Goal: Task Accomplishment & Management: Use online tool/utility

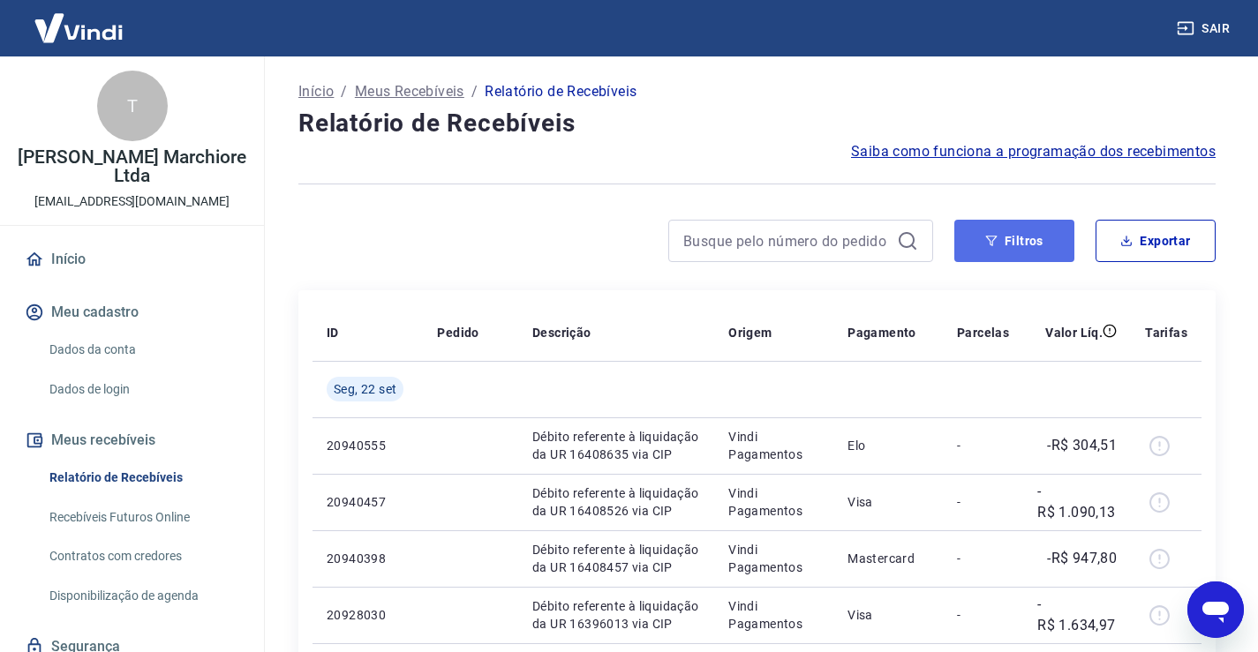
click at [1048, 243] on button "Filtros" at bounding box center [1014, 241] width 120 height 42
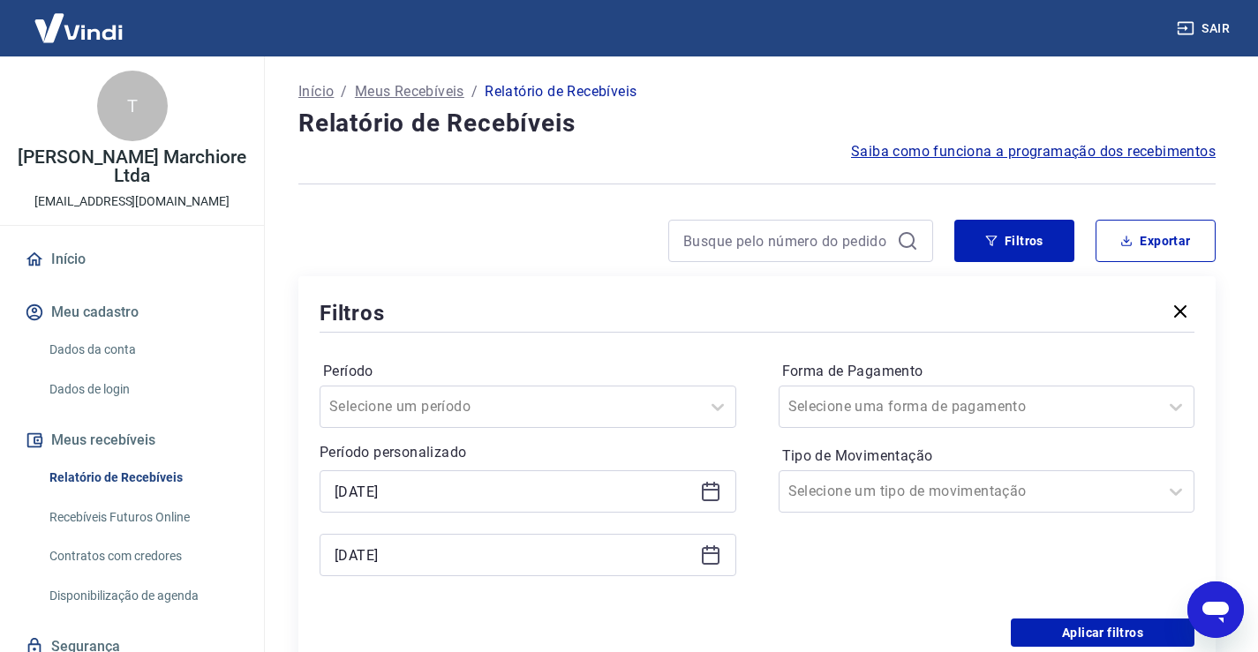
click at [704, 494] on icon at bounding box center [710, 491] width 21 height 21
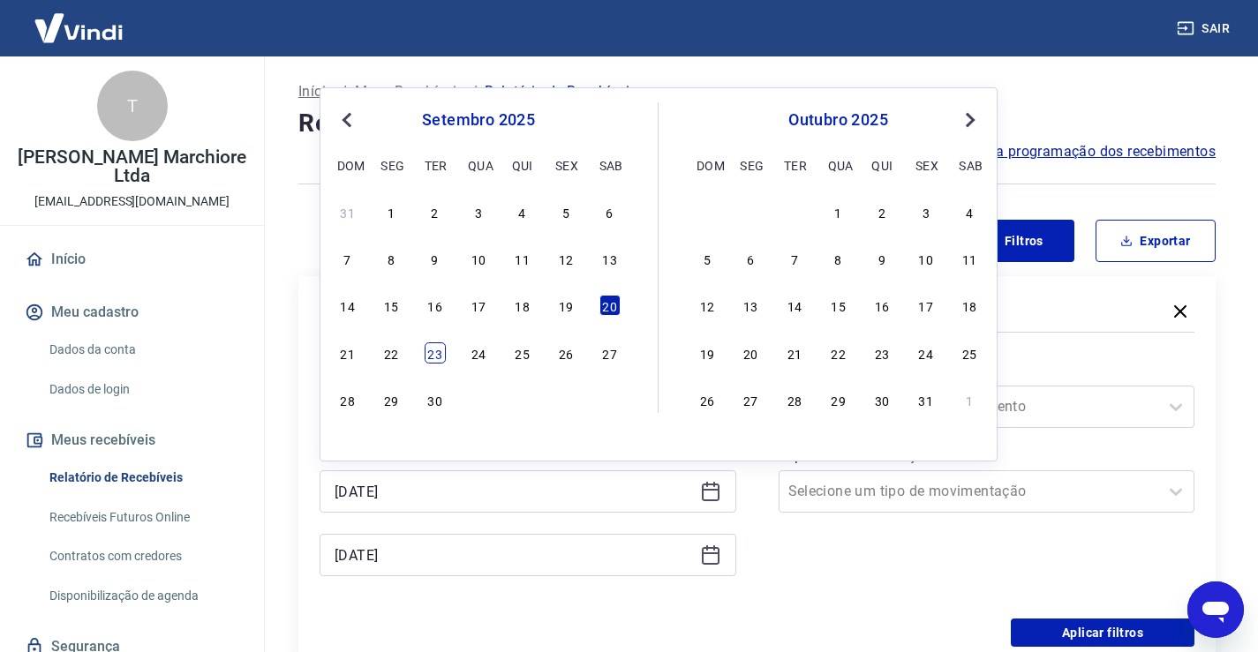
click at [435, 357] on div "23" at bounding box center [435, 353] width 21 height 21
type input "[DATE]"
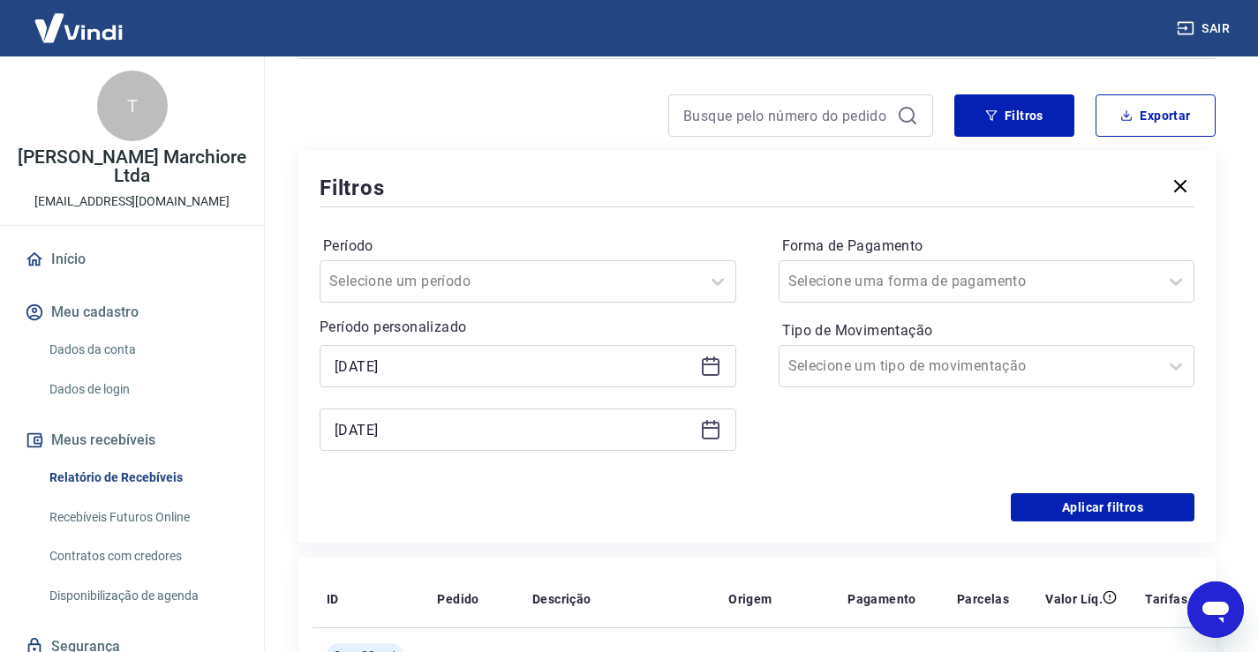
scroll to position [147, 0]
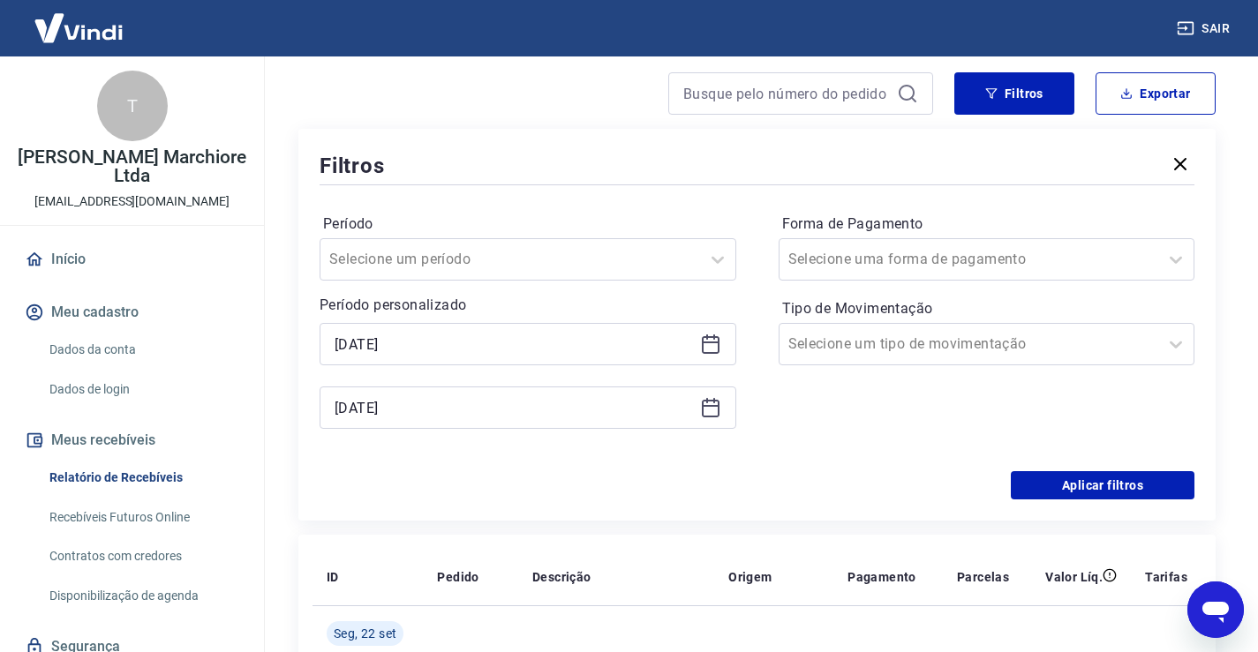
click at [714, 410] on icon at bounding box center [710, 407] width 21 height 21
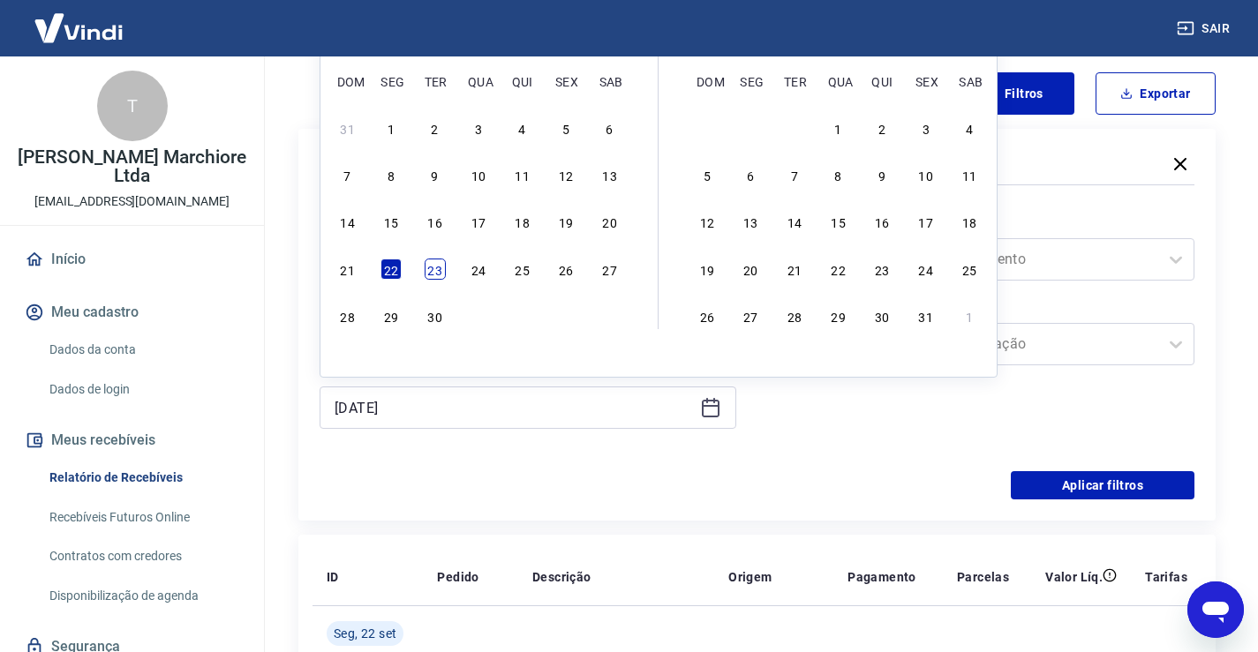
click at [433, 267] on div "23" at bounding box center [435, 269] width 21 height 21
type input "[DATE]"
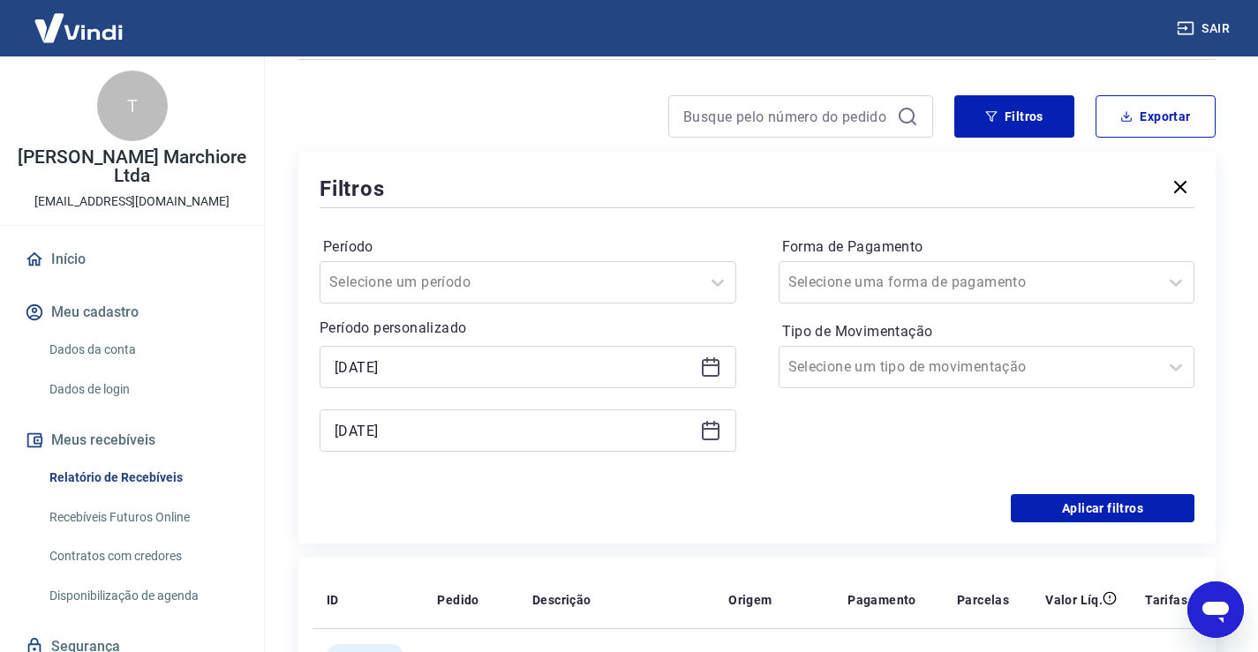
scroll to position [117, 0]
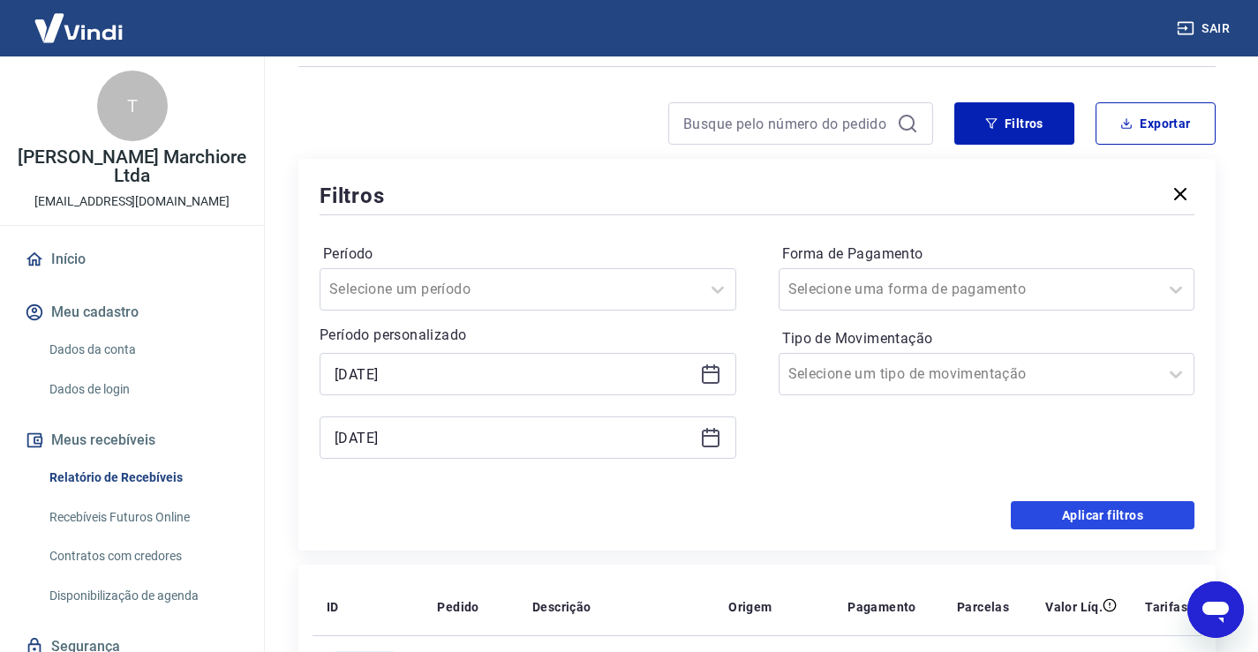
drag, startPoint x: 1109, startPoint y: 518, endPoint x: 890, endPoint y: 335, distance: 285.2
click at [1110, 518] on button "Aplicar filtros" at bounding box center [1103, 515] width 184 height 28
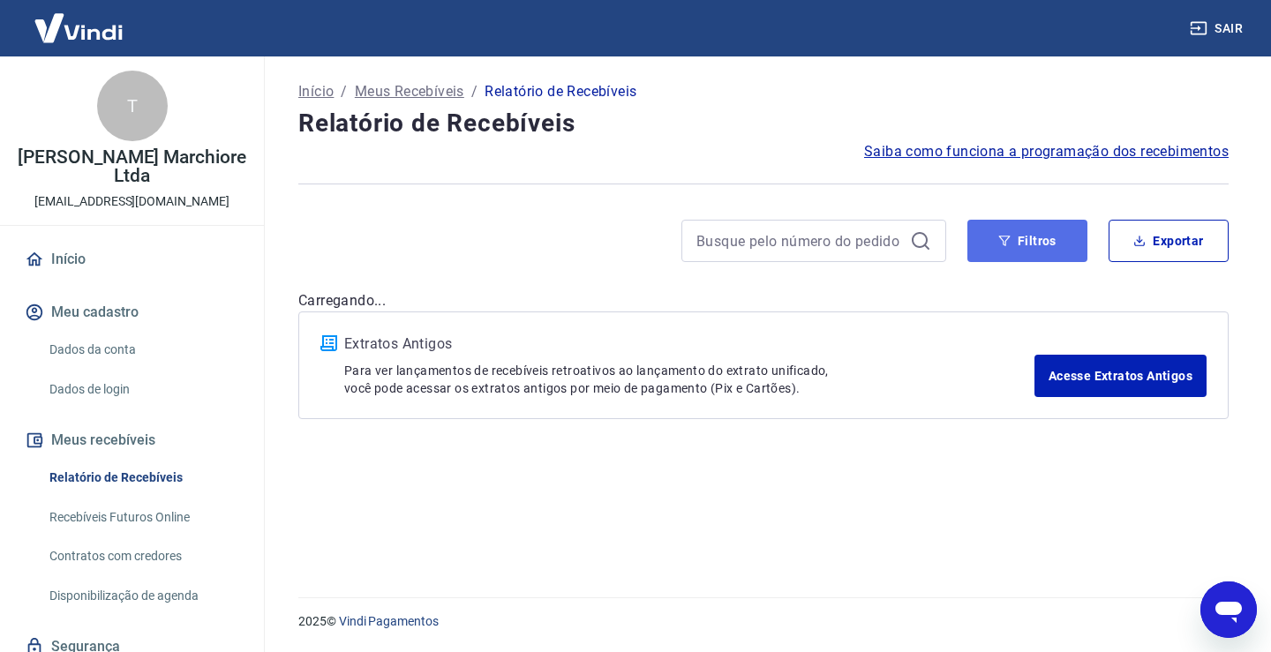
click at [1036, 251] on button "Filtros" at bounding box center [1028, 241] width 120 height 42
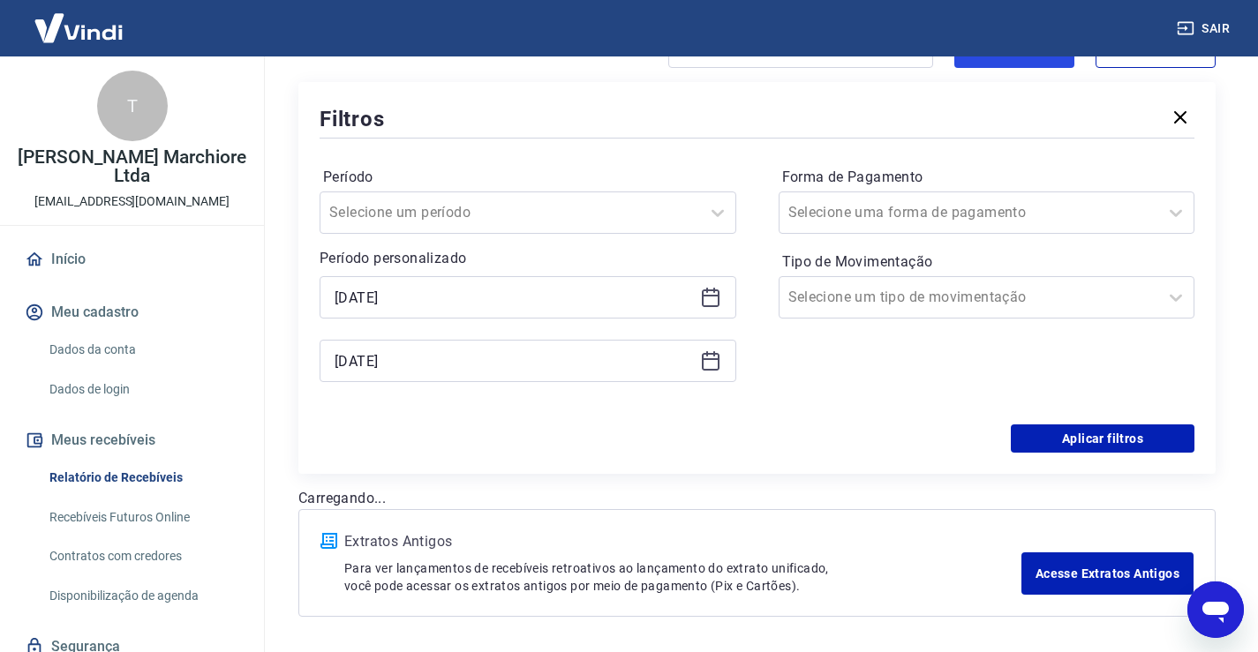
scroll to position [206, 0]
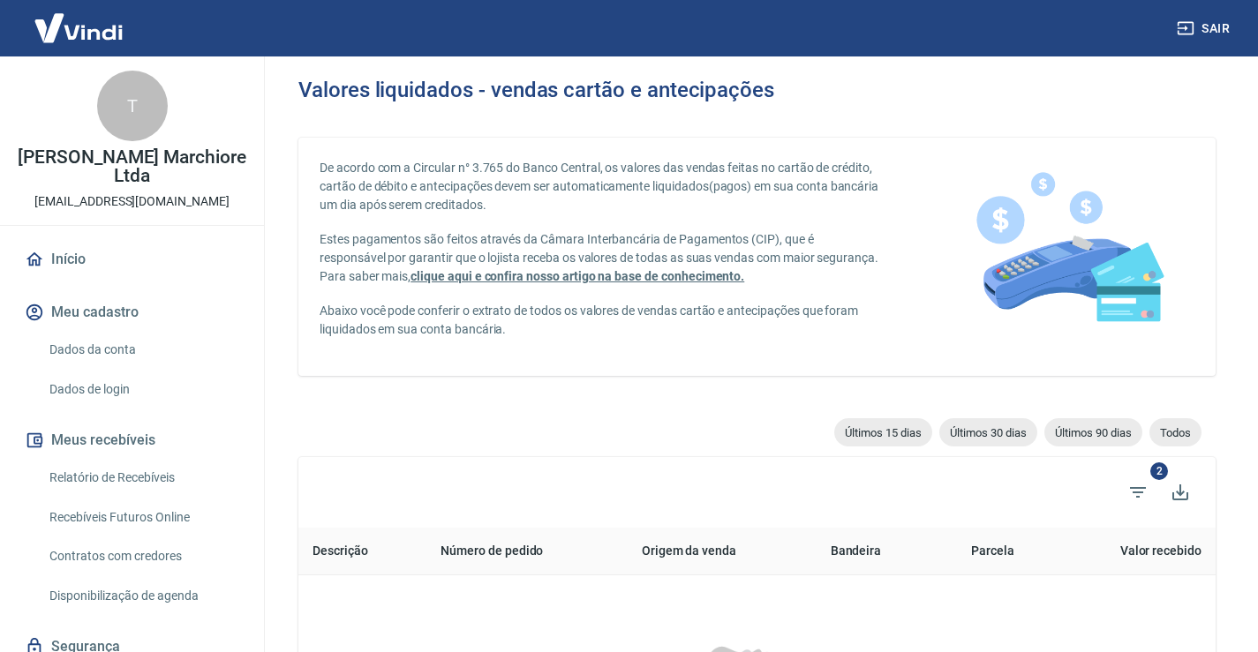
click at [172, 476] on link "Relatório de Recebíveis" at bounding box center [142, 478] width 200 height 36
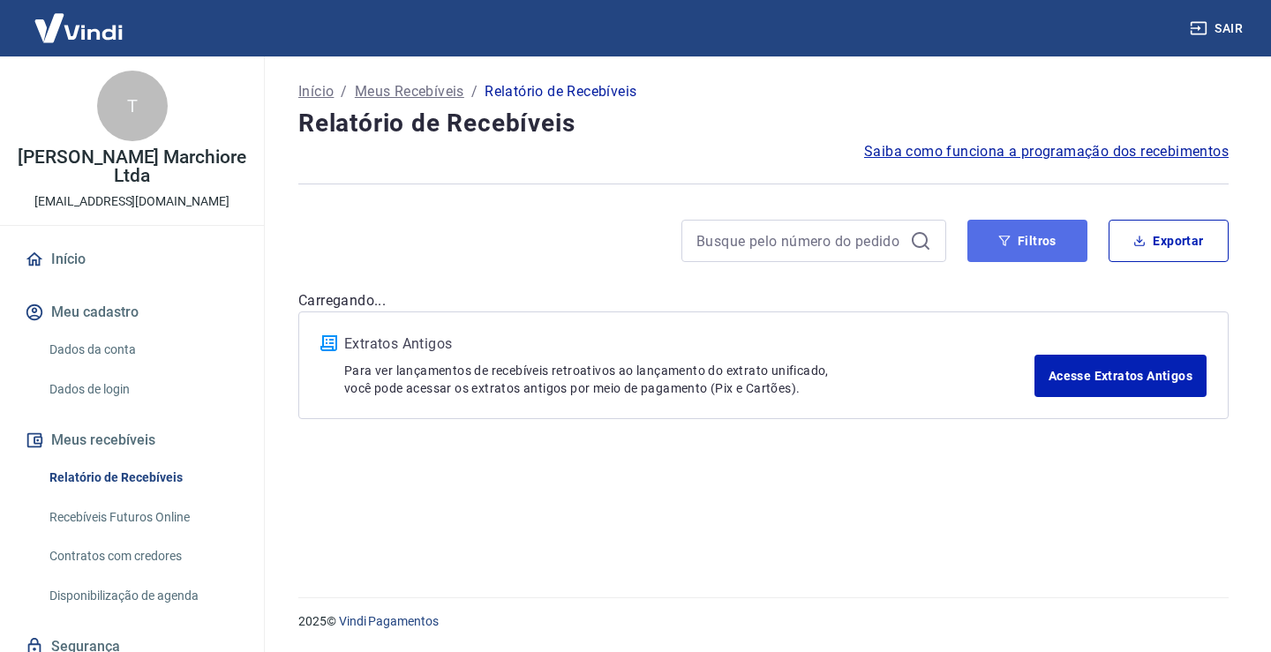
click at [1032, 252] on button "Filtros" at bounding box center [1028, 241] width 120 height 42
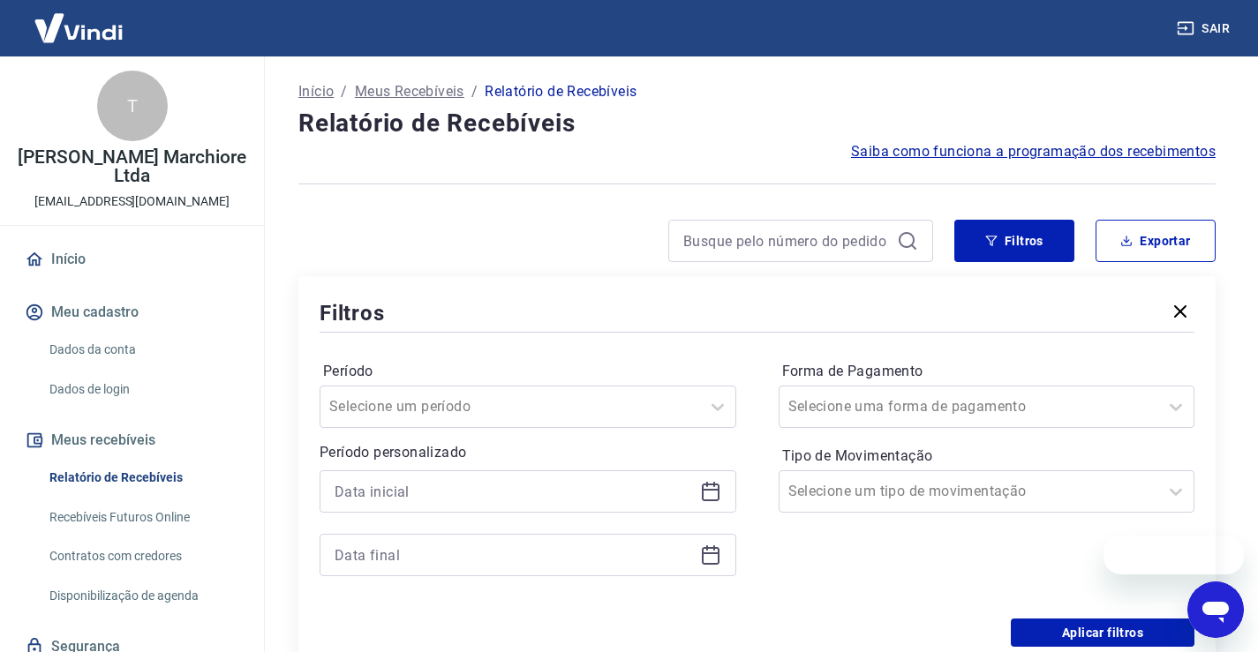
click at [718, 487] on icon at bounding box center [711, 493] width 18 height 18
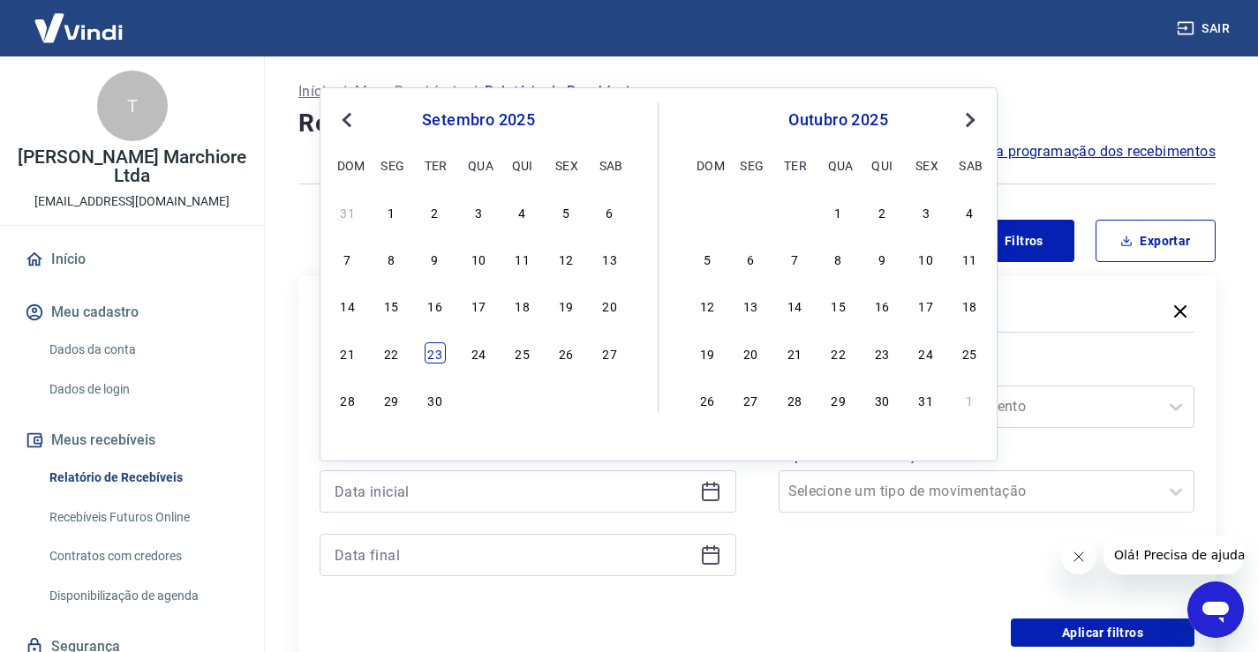
click at [436, 351] on div "23" at bounding box center [435, 353] width 21 height 21
type input "[DATE]"
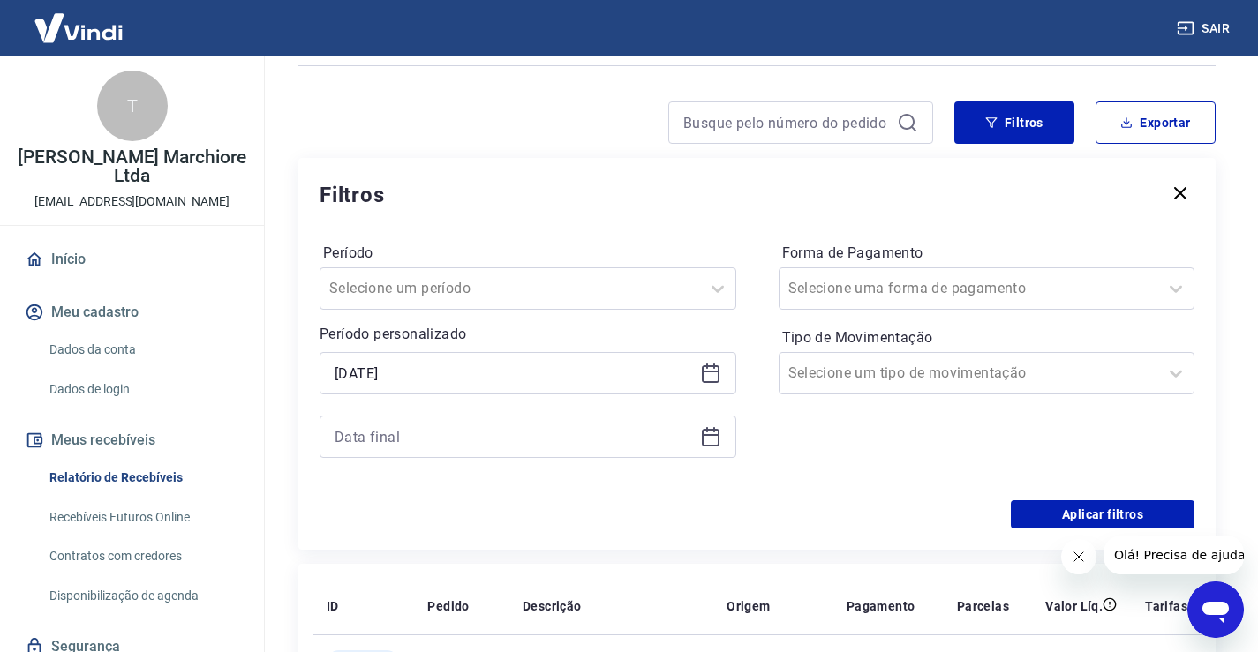
scroll to position [147, 0]
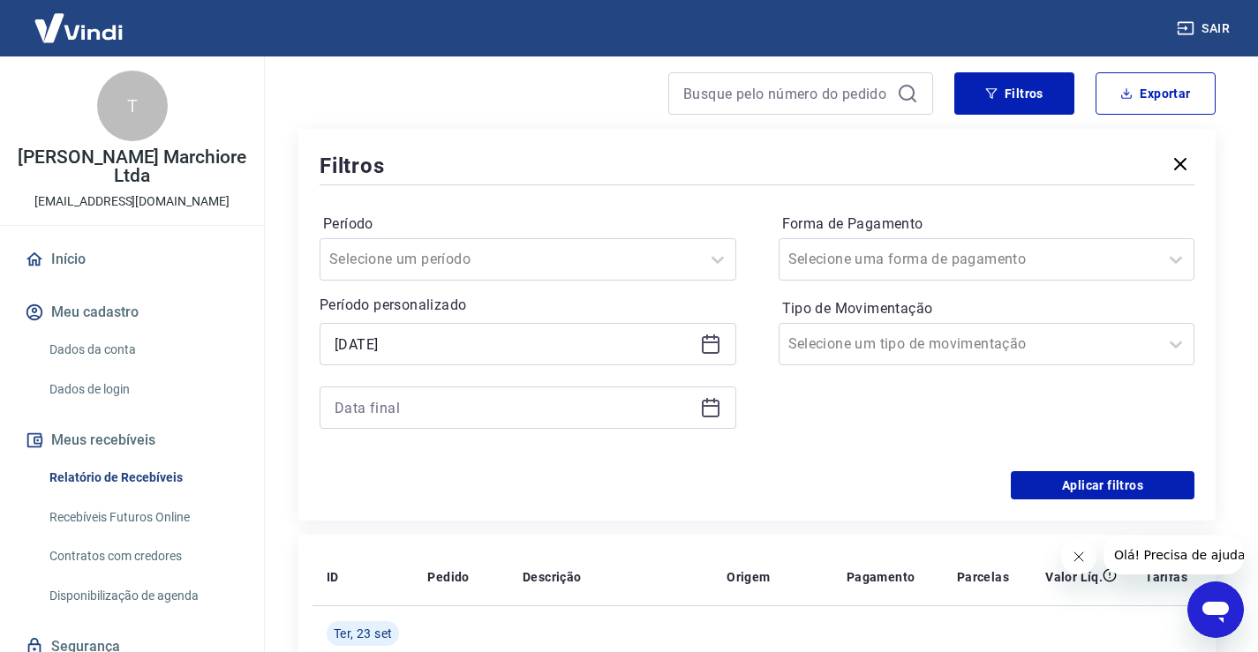
click at [718, 411] on icon at bounding box center [711, 409] width 18 height 18
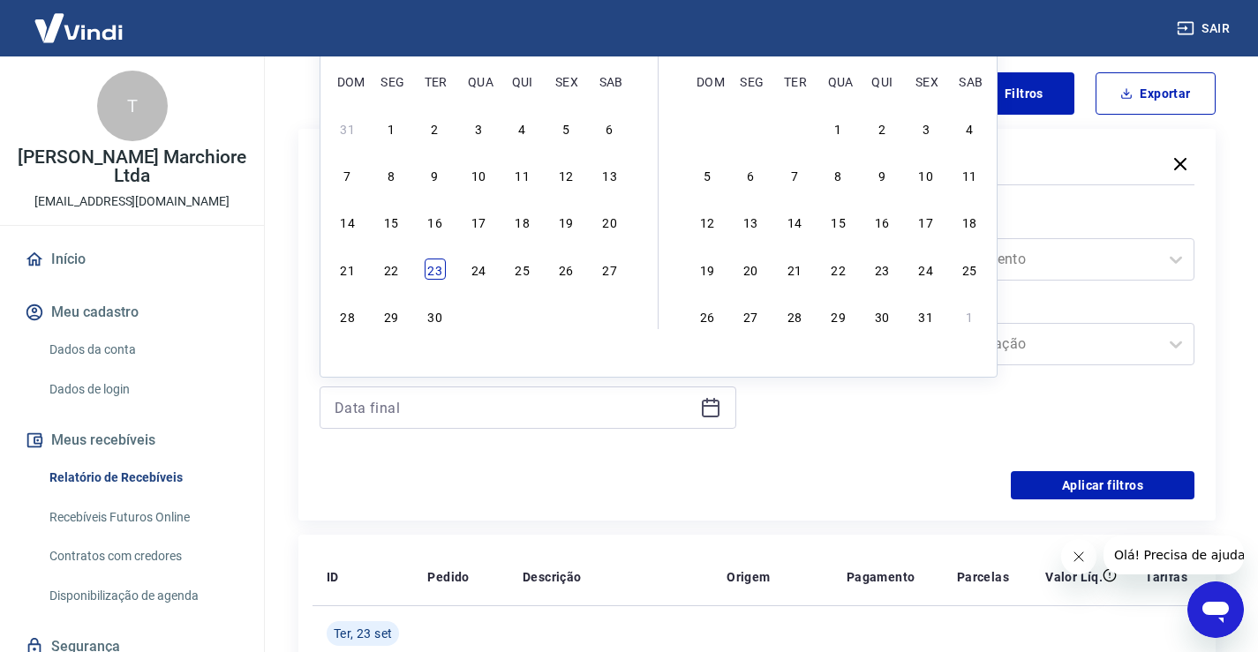
click at [439, 270] on div "23" at bounding box center [435, 269] width 21 height 21
type input "[DATE]"
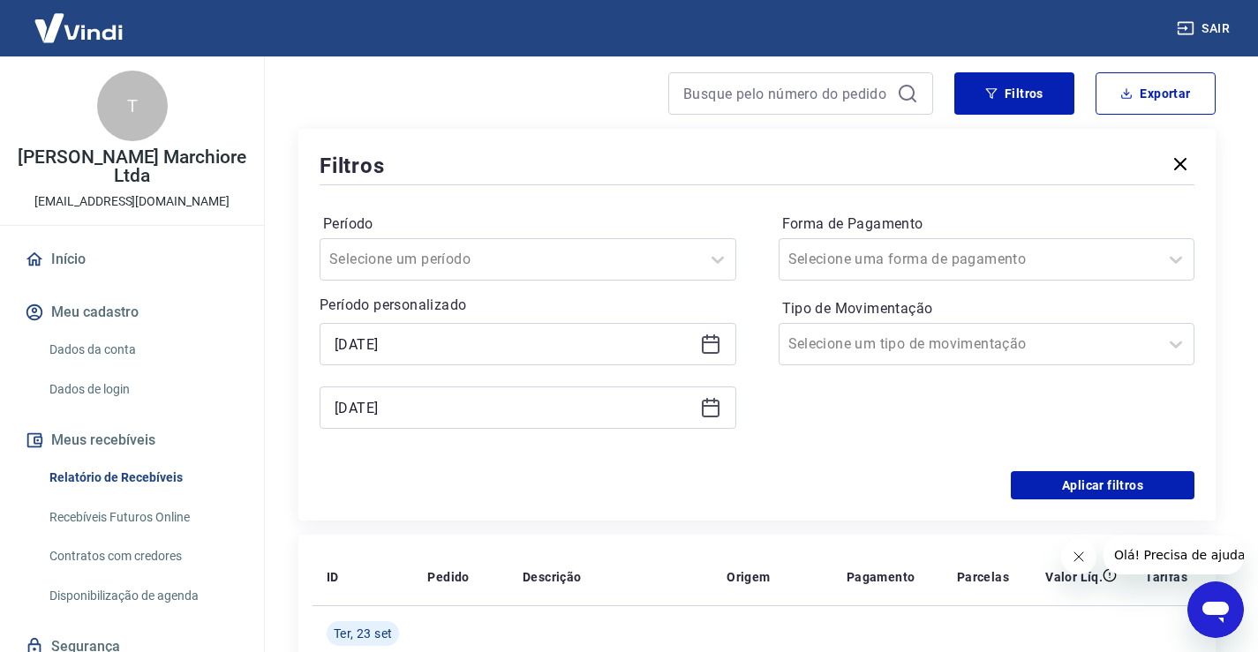
click at [1081, 554] on icon "Fechar mensagem da empresa" at bounding box center [1077, 557] width 9 height 9
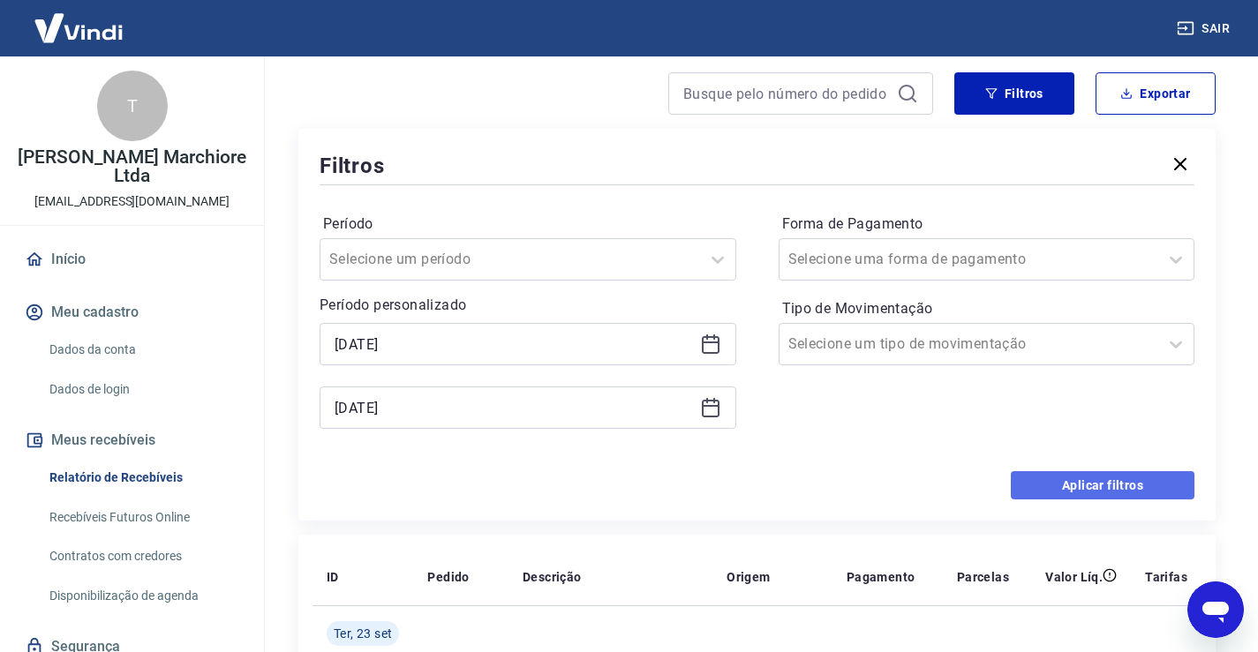
click at [1111, 483] on button "Aplicar filtros" at bounding box center [1103, 485] width 184 height 28
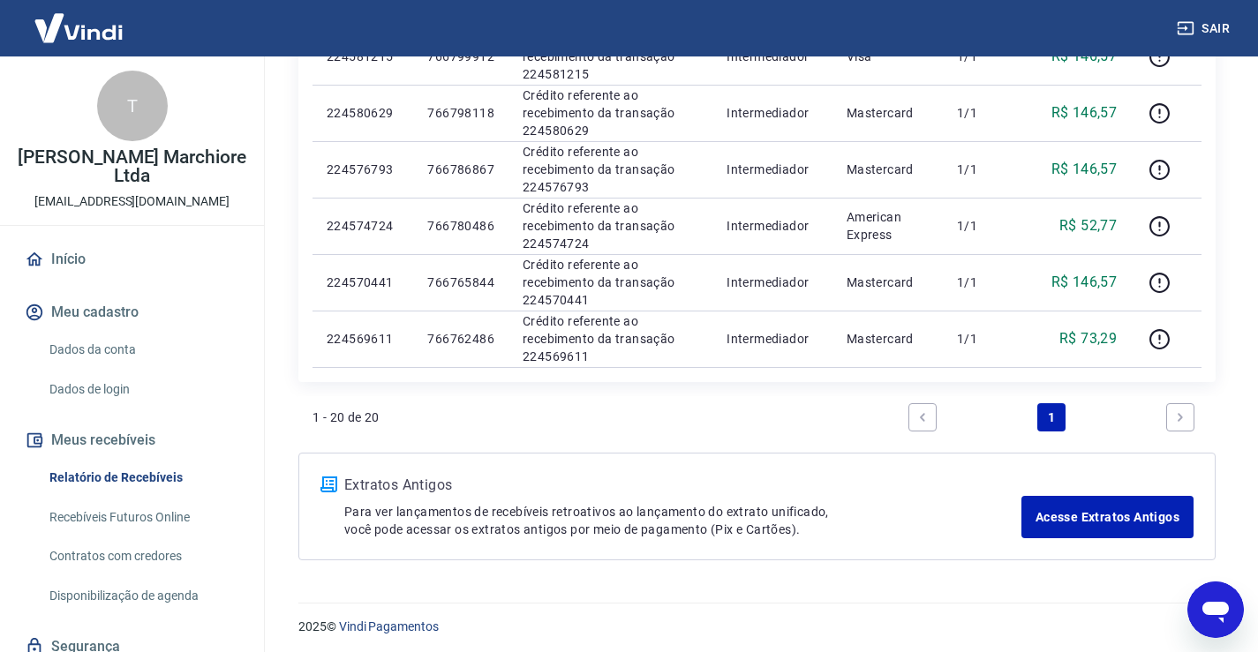
scroll to position [1186, 0]
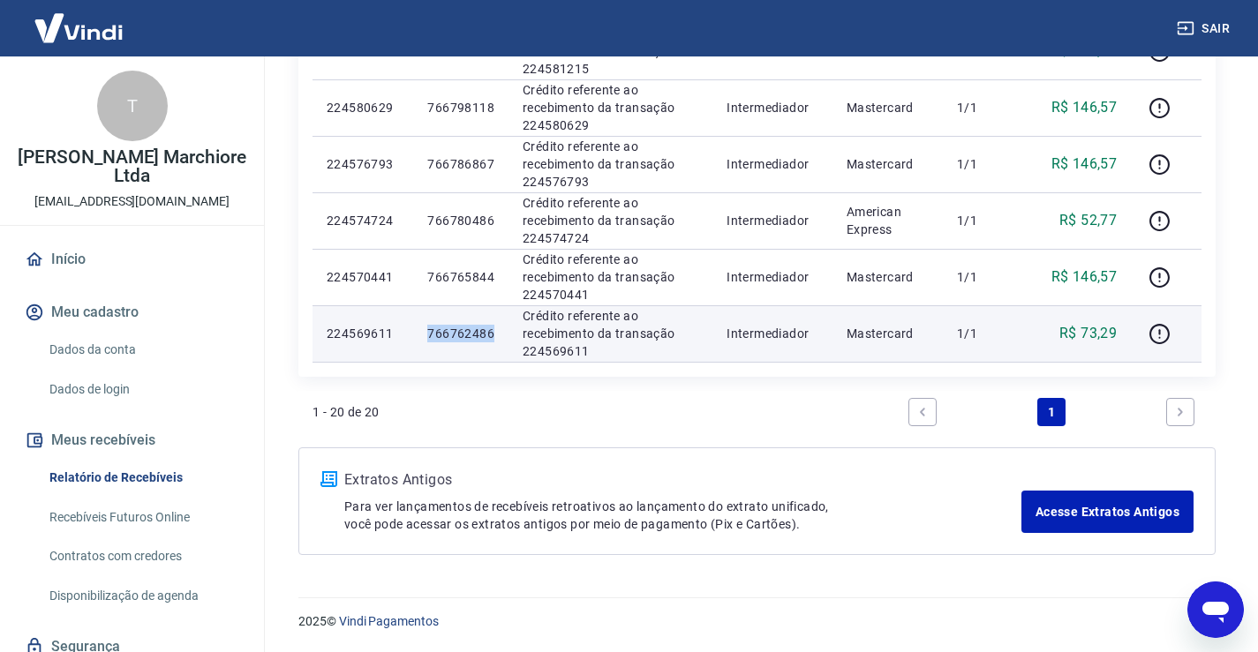
drag, startPoint x: 430, startPoint y: 332, endPoint x: 489, endPoint y: 331, distance: 59.2
click at [494, 331] on p "766762486" at bounding box center [460, 334] width 67 height 18
copy p "766762486"
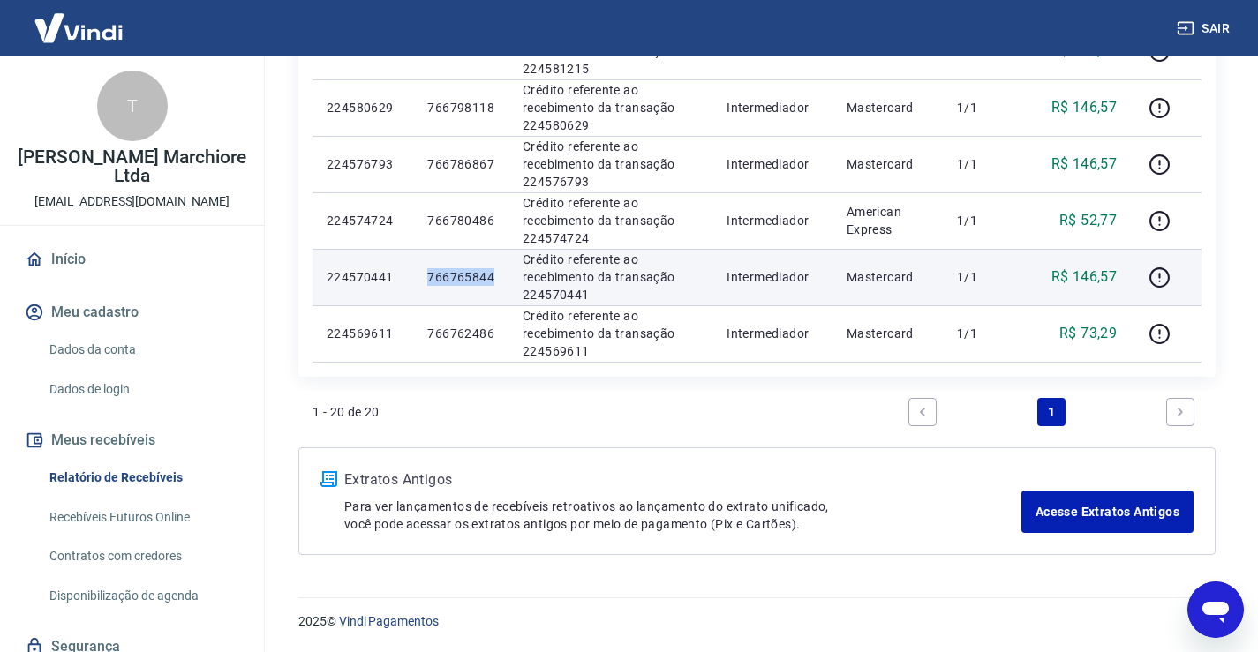
drag, startPoint x: 429, startPoint y: 276, endPoint x: 494, endPoint y: 272, distance: 65.5
click at [494, 272] on p "766765844" at bounding box center [460, 277] width 67 height 18
copy p "766765844"
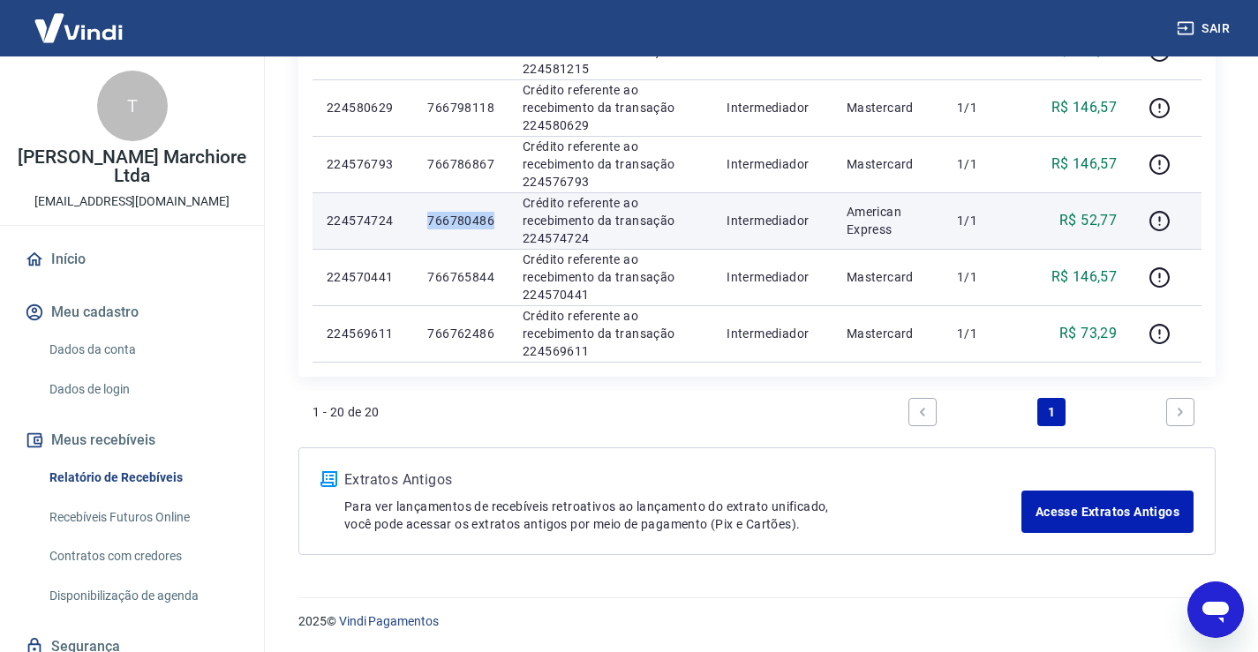
drag, startPoint x: 430, startPoint y: 220, endPoint x: 493, endPoint y: 218, distance: 63.6
click at [493, 218] on p "766780486" at bounding box center [460, 221] width 67 height 18
copy p "766780486"
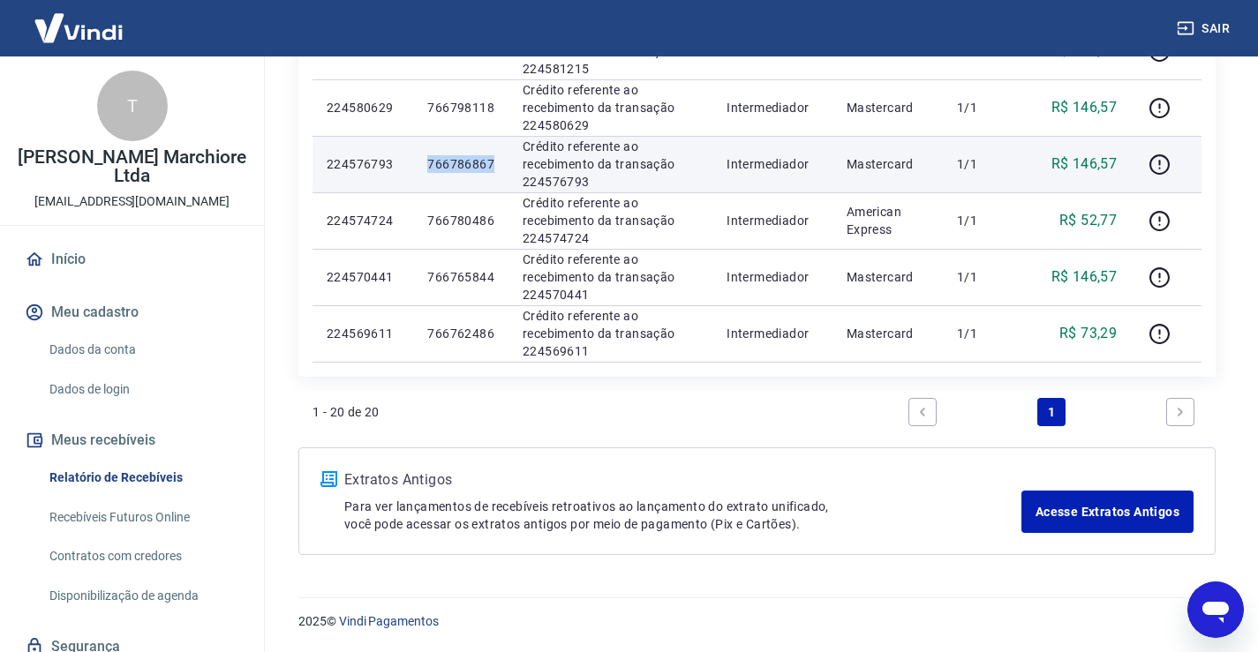
drag, startPoint x: 431, startPoint y: 164, endPoint x: 501, endPoint y: 169, distance: 69.9
click at [505, 169] on td "766786867" at bounding box center [460, 164] width 95 height 56
copy p "766786867"
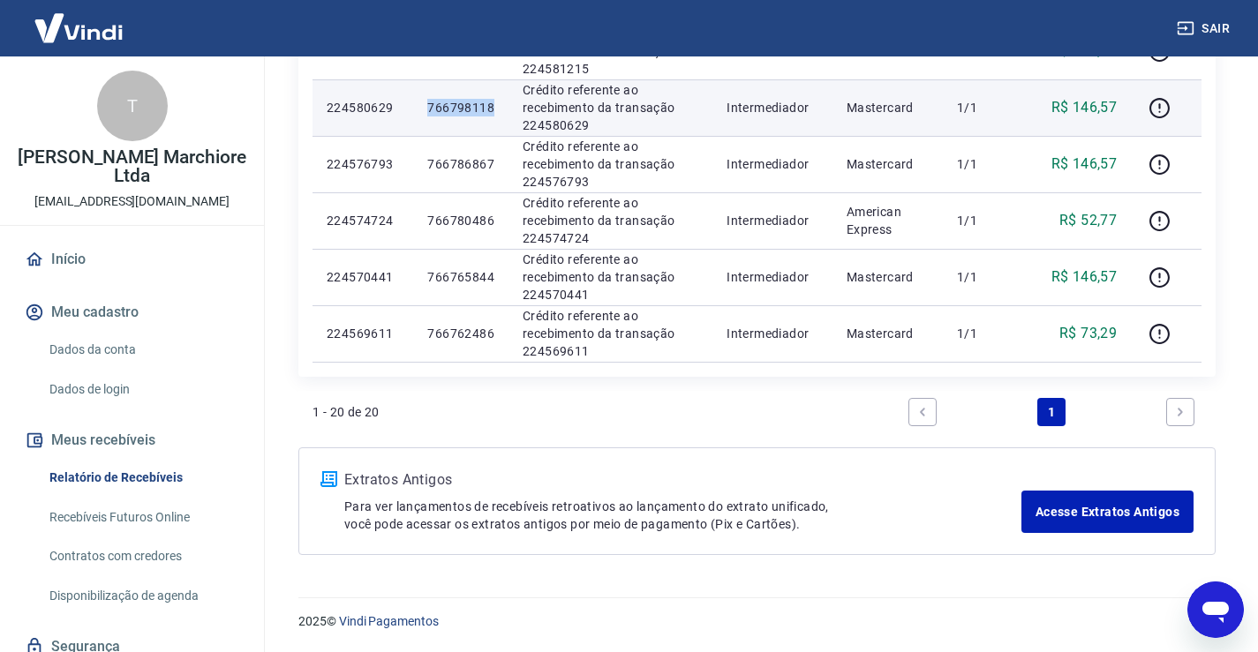
drag, startPoint x: 430, startPoint y: 108, endPoint x: 506, endPoint y: 108, distance: 75.9
click at [506, 108] on td "766798118" at bounding box center [460, 107] width 95 height 56
copy p "766798118"
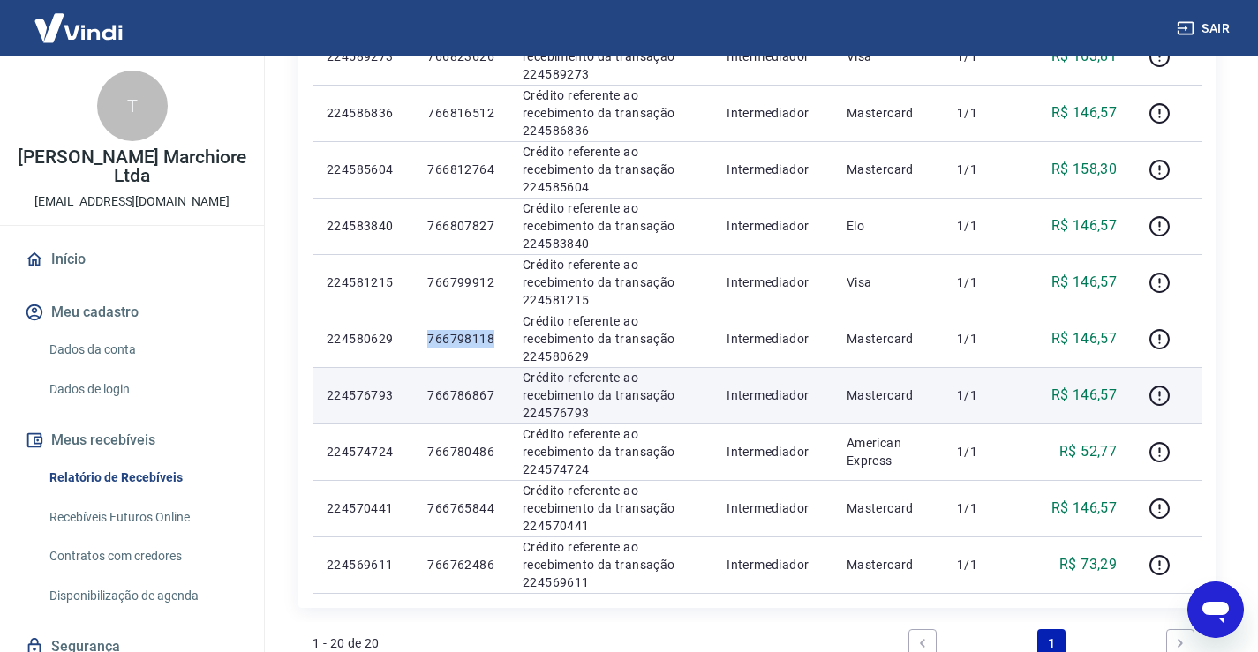
scroll to position [950, 0]
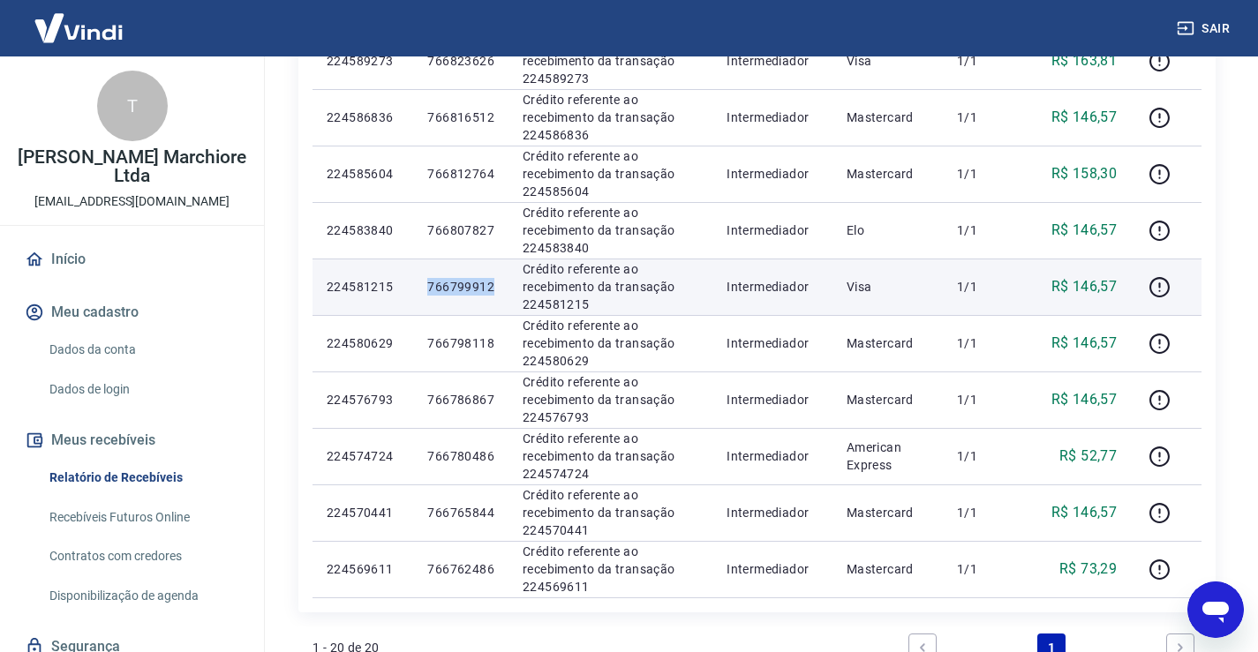
drag, startPoint x: 428, startPoint y: 282, endPoint x: 493, endPoint y: 288, distance: 65.5
click at [493, 288] on td "766799912" at bounding box center [460, 287] width 95 height 56
copy p "766799912"
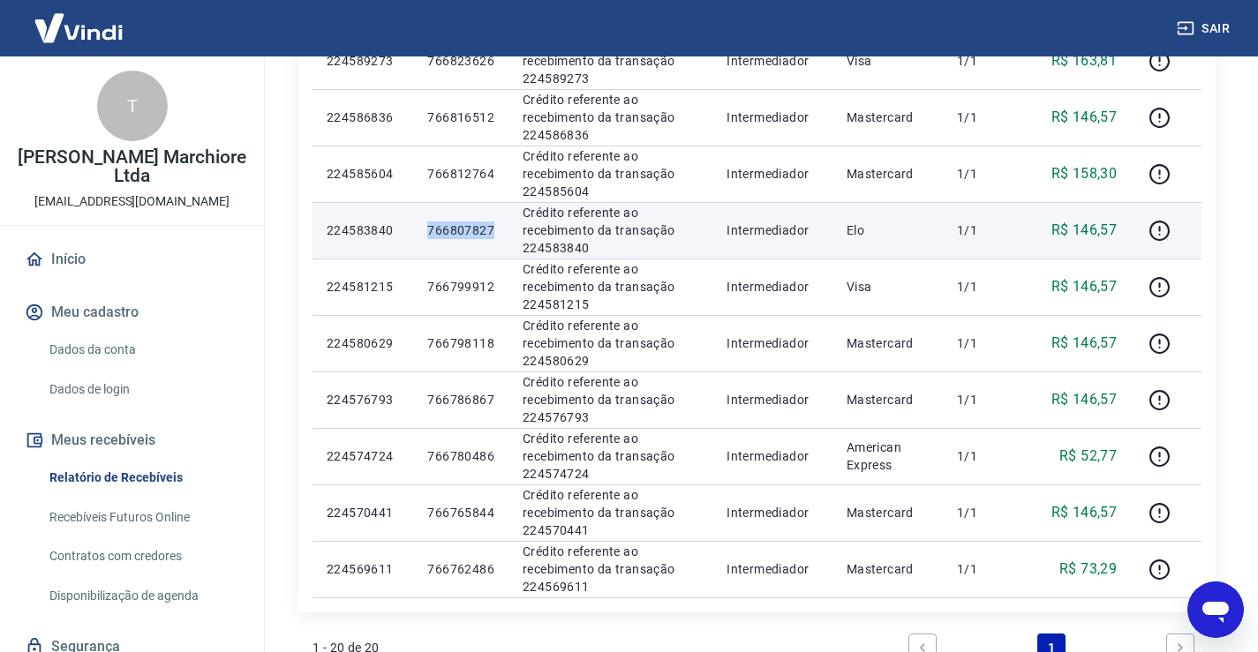
drag, startPoint x: 430, startPoint y: 232, endPoint x: 498, endPoint y: 230, distance: 68.0
click at [498, 230] on td "766807827" at bounding box center [460, 230] width 95 height 56
copy p "766807827"
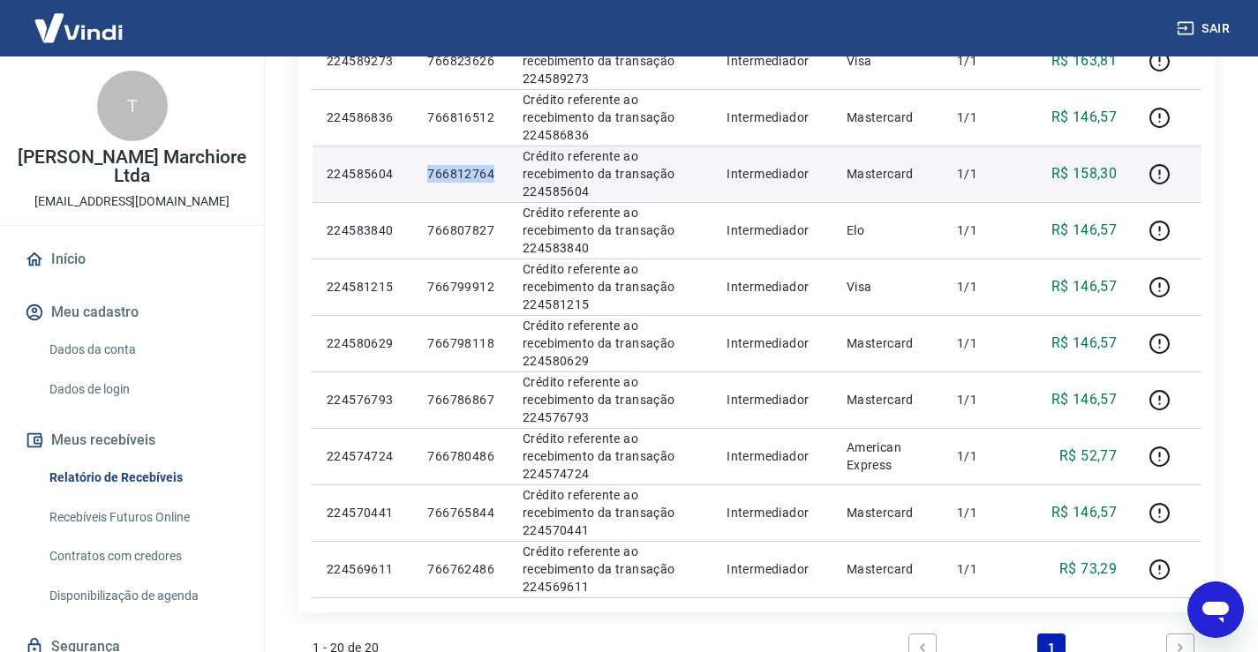
drag, startPoint x: 431, startPoint y: 175, endPoint x: 493, endPoint y: 170, distance: 62.8
click at [493, 170] on p "766812764" at bounding box center [460, 174] width 67 height 18
copy p "766812764"
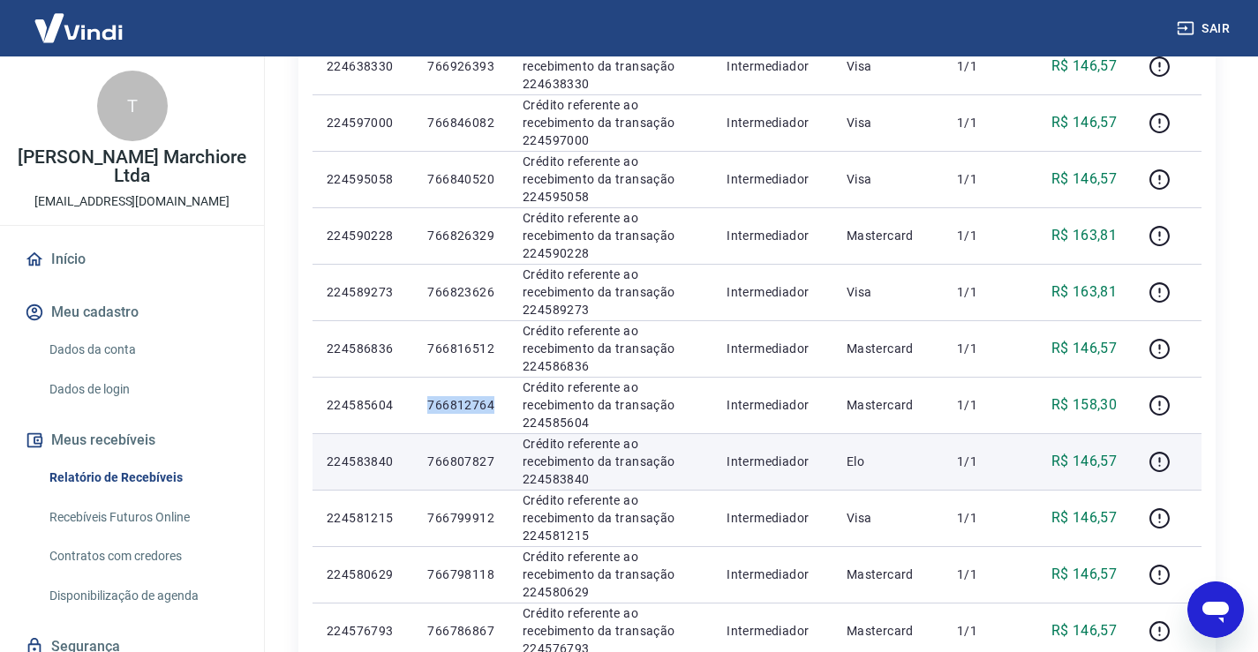
scroll to position [715, 0]
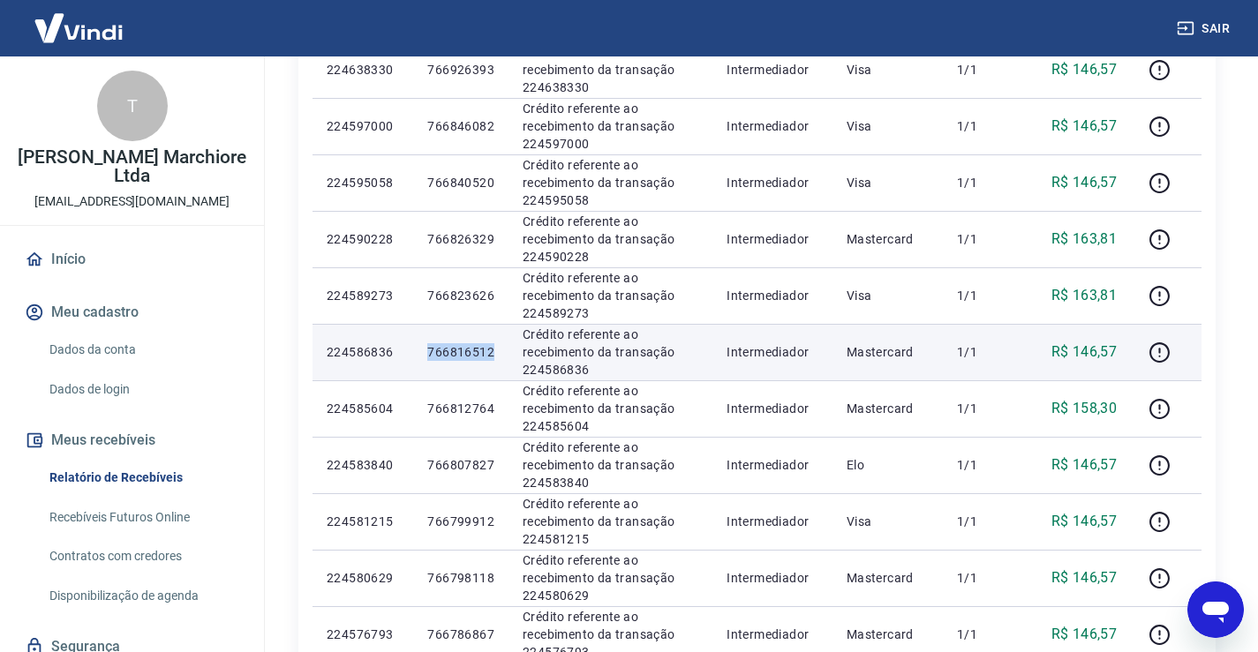
drag, startPoint x: 430, startPoint y: 350, endPoint x: 497, endPoint y: 348, distance: 67.1
click at [497, 348] on td "766816512" at bounding box center [460, 352] width 95 height 56
copy p "766816512"
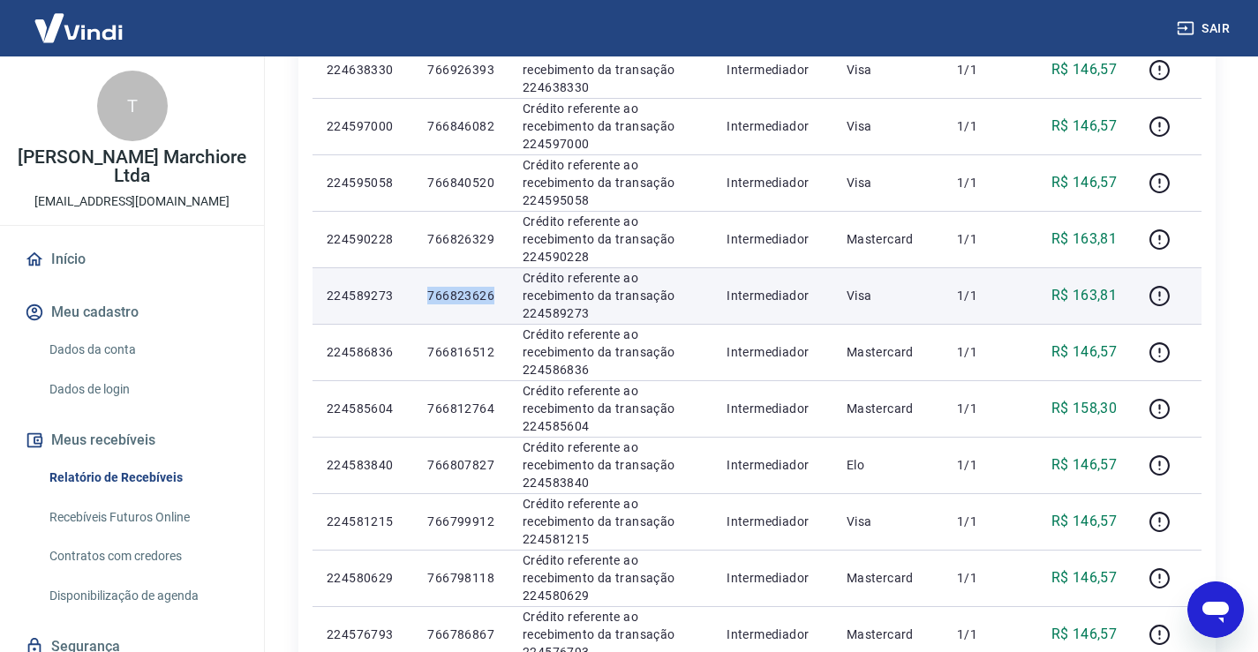
drag, startPoint x: 431, startPoint y: 297, endPoint x: 496, endPoint y: 297, distance: 65.3
click at [496, 297] on td "766823626" at bounding box center [460, 295] width 95 height 56
copy p "766823626"
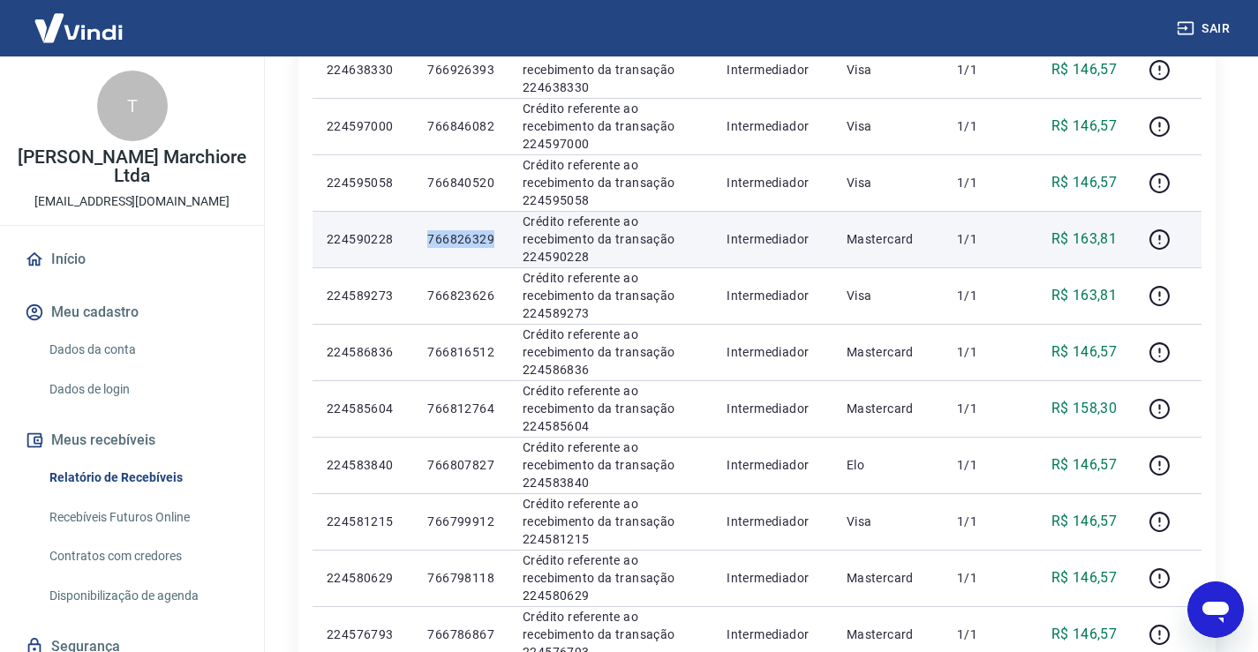
drag, startPoint x: 429, startPoint y: 238, endPoint x: 494, endPoint y: 234, distance: 65.5
click at [494, 234] on p "766826329" at bounding box center [460, 239] width 67 height 18
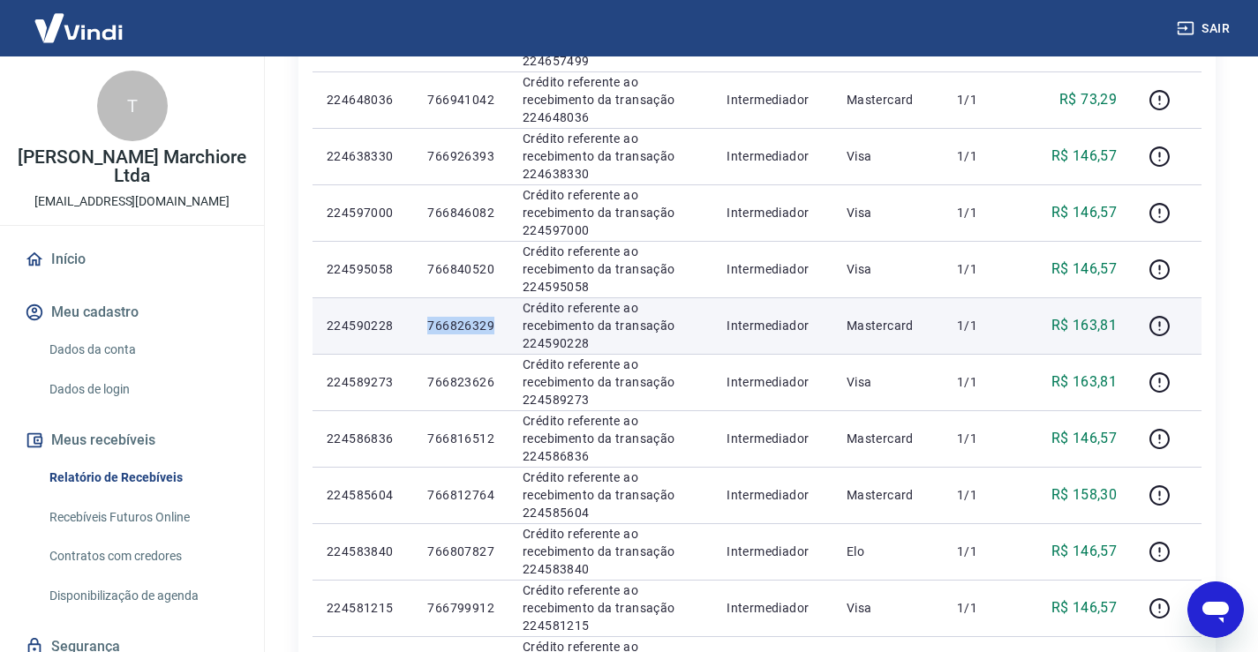
scroll to position [627, 0]
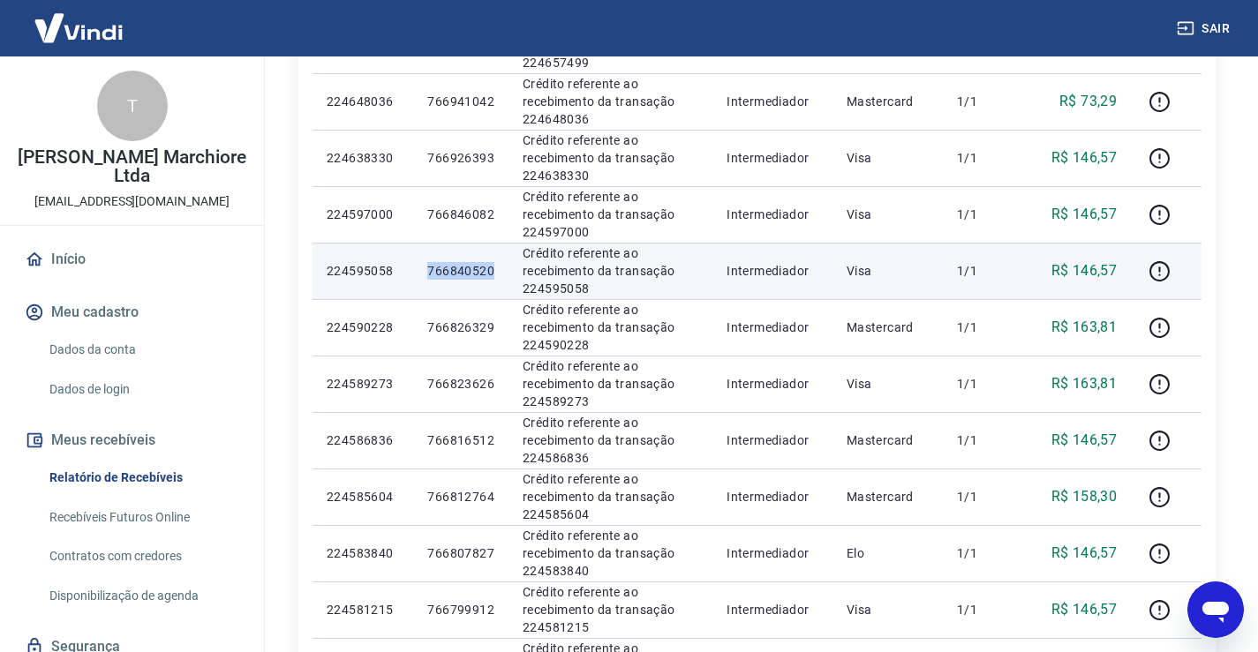
drag, startPoint x: 429, startPoint y: 274, endPoint x: 497, endPoint y: 274, distance: 68.0
click at [497, 274] on td "766840520" at bounding box center [460, 271] width 95 height 56
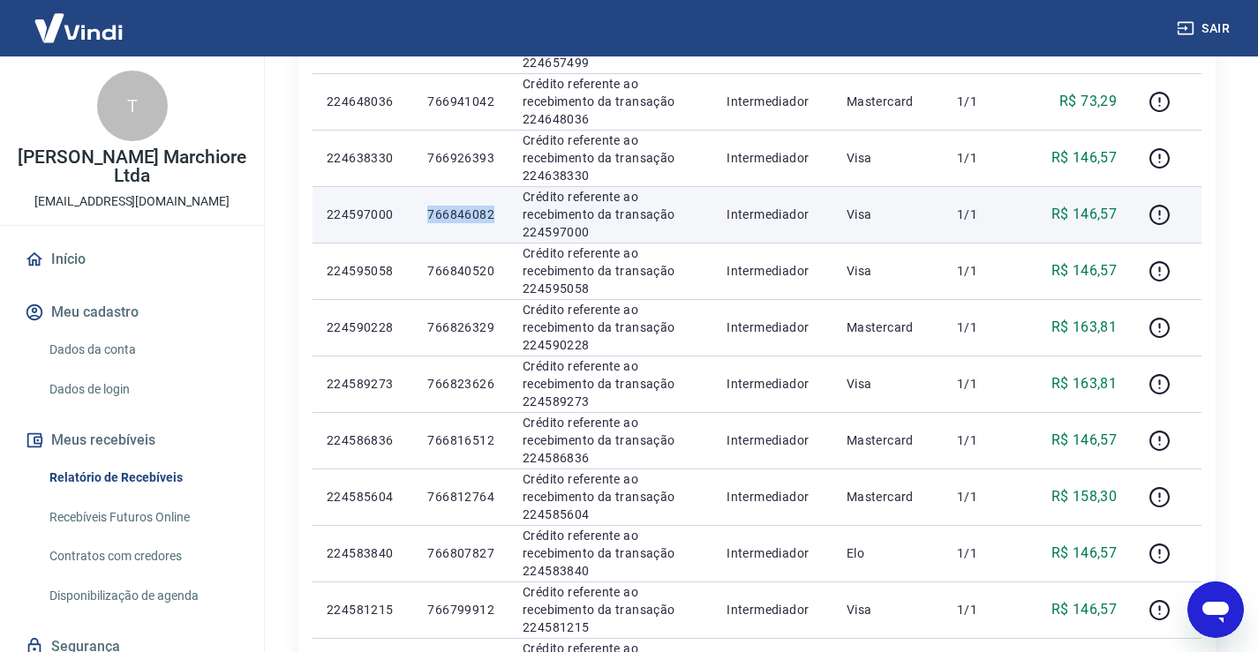
drag, startPoint x: 430, startPoint y: 210, endPoint x: 486, endPoint y: 213, distance: 55.7
click at [497, 211] on td "766846082" at bounding box center [460, 214] width 95 height 56
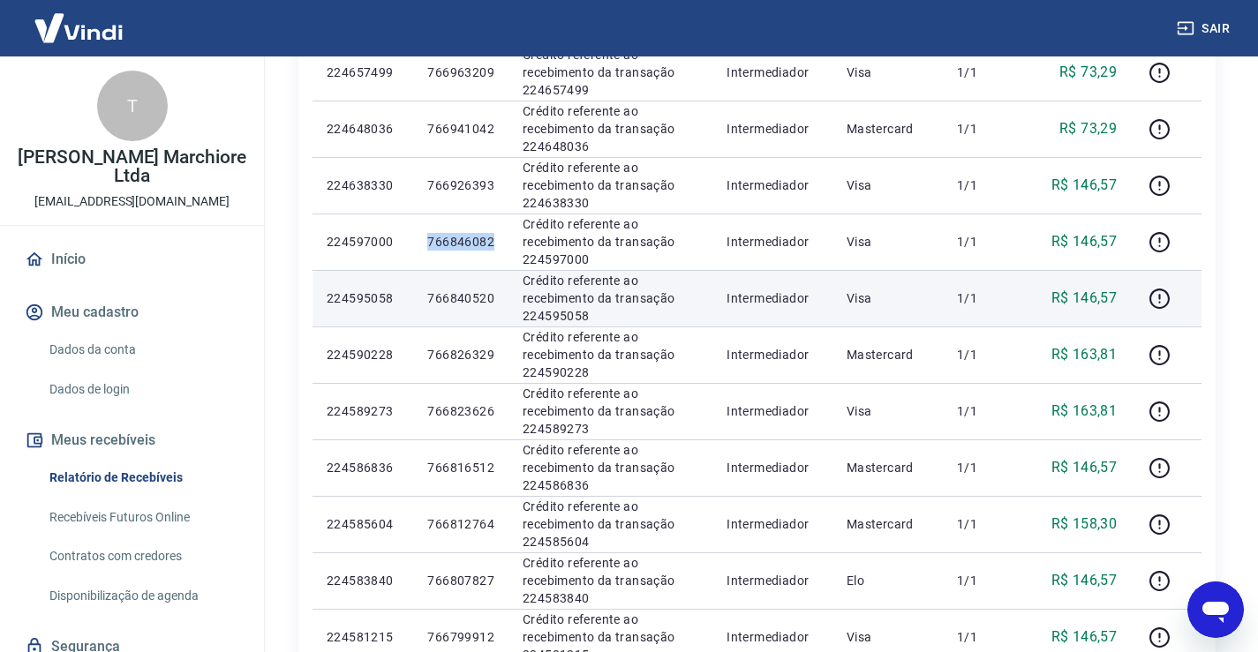
scroll to position [508, 0]
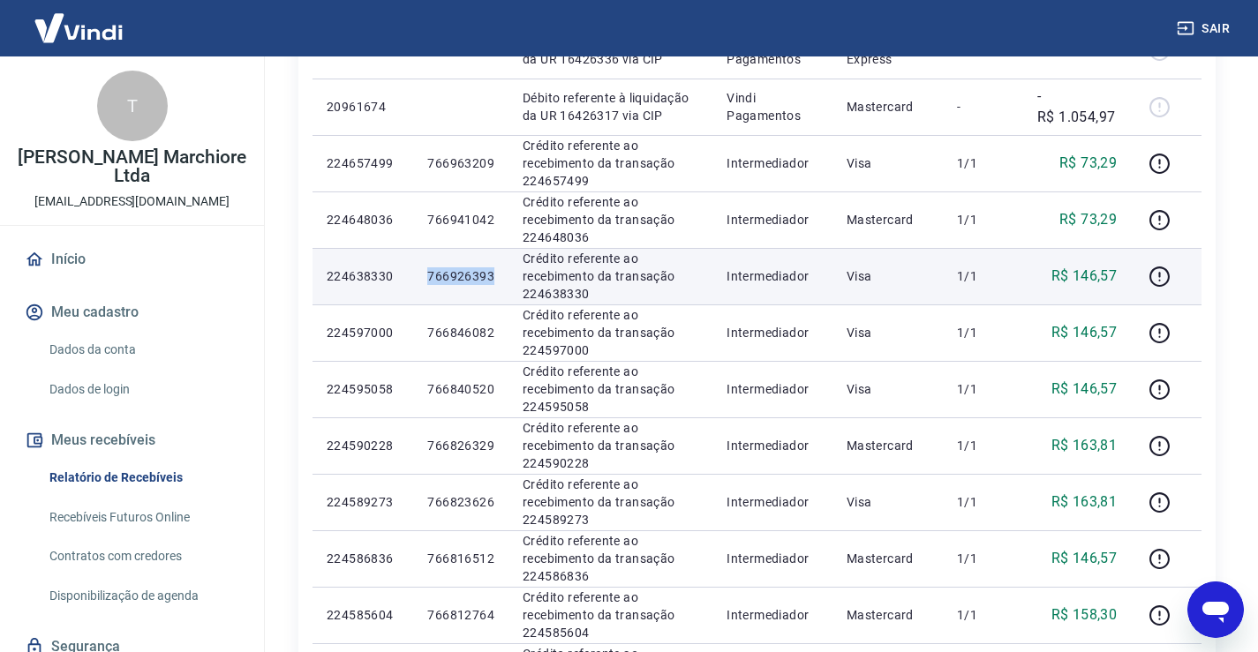
drag, startPoint x: 430, startPoint y: 273, endPoint x: 492, endPoint y: 272, distance: 61.8
click at [503, 272] on td "766926393" at bounding box center [460, 276] width 95 height 56
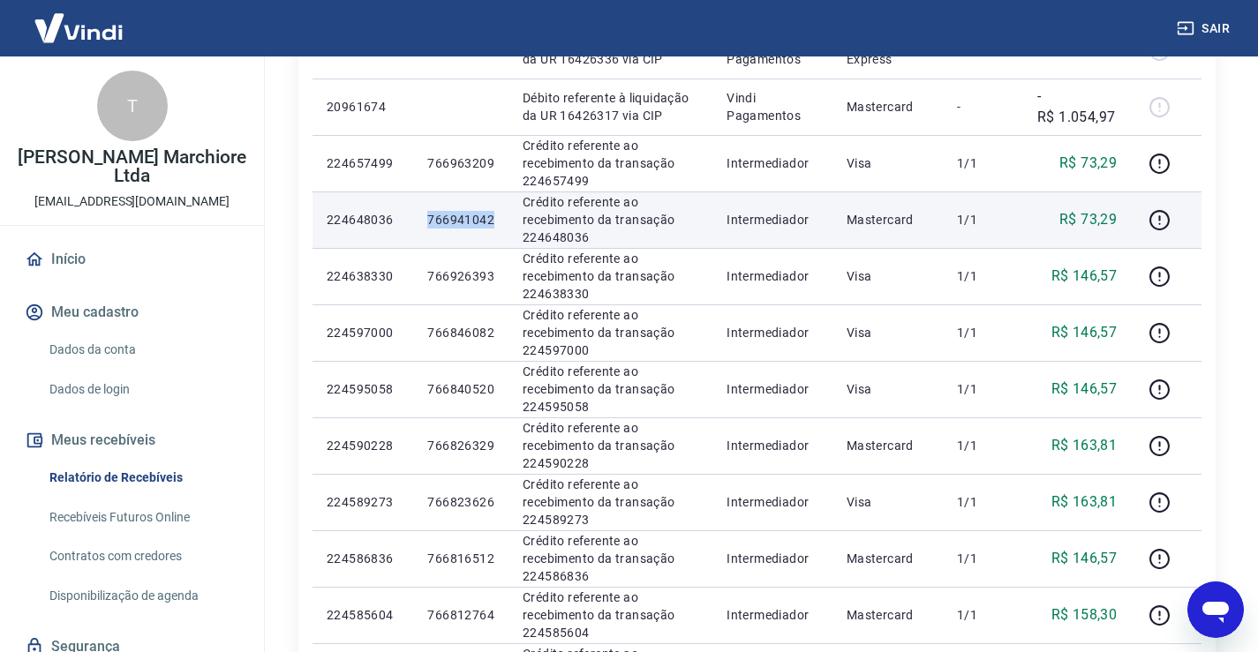
drag, startPoint x: 430, startPoint y: 217, endPoint x: 495, endPoint y: 215, distance: 65.4
click at [495, 215] on td "766941042" at bounding box center [460, 220] width 95 height 56
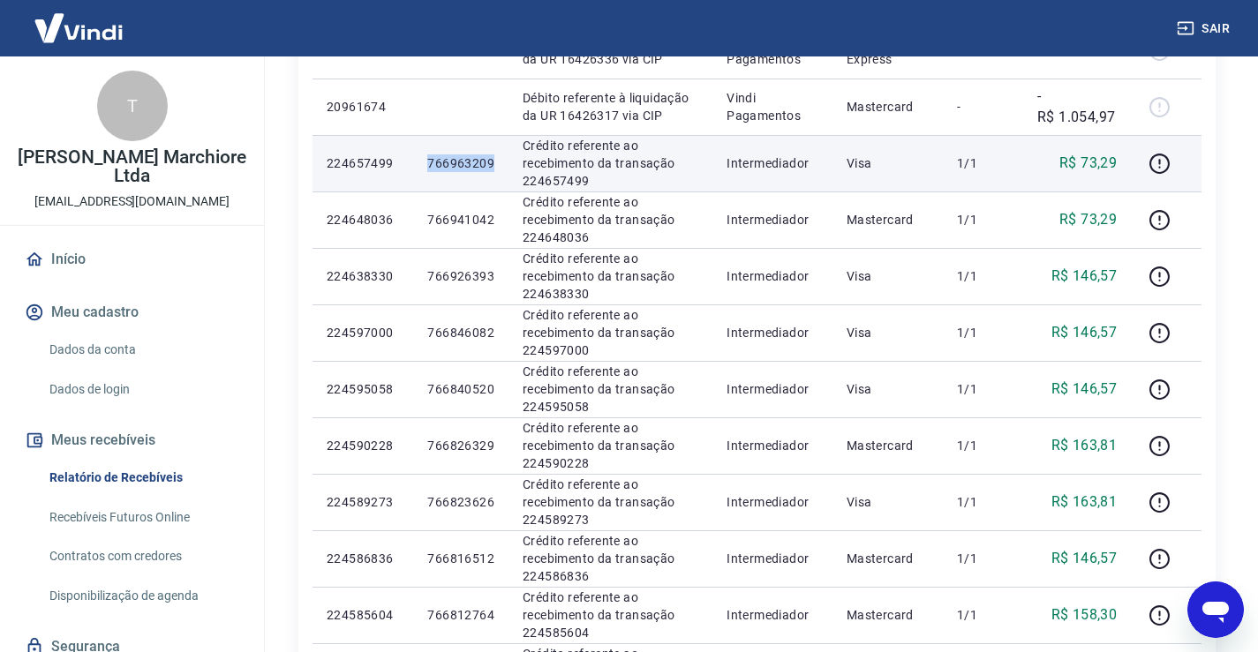
drag, startPoint x: 429, startPoint y: 162, endPoint x: 497, endPoint y: 166, distance: 68.1
click at [497, 166] on td "766963209" at bounding box center [460, 163] width 95 height 56
